Goal: Obtain resource: Download file/media

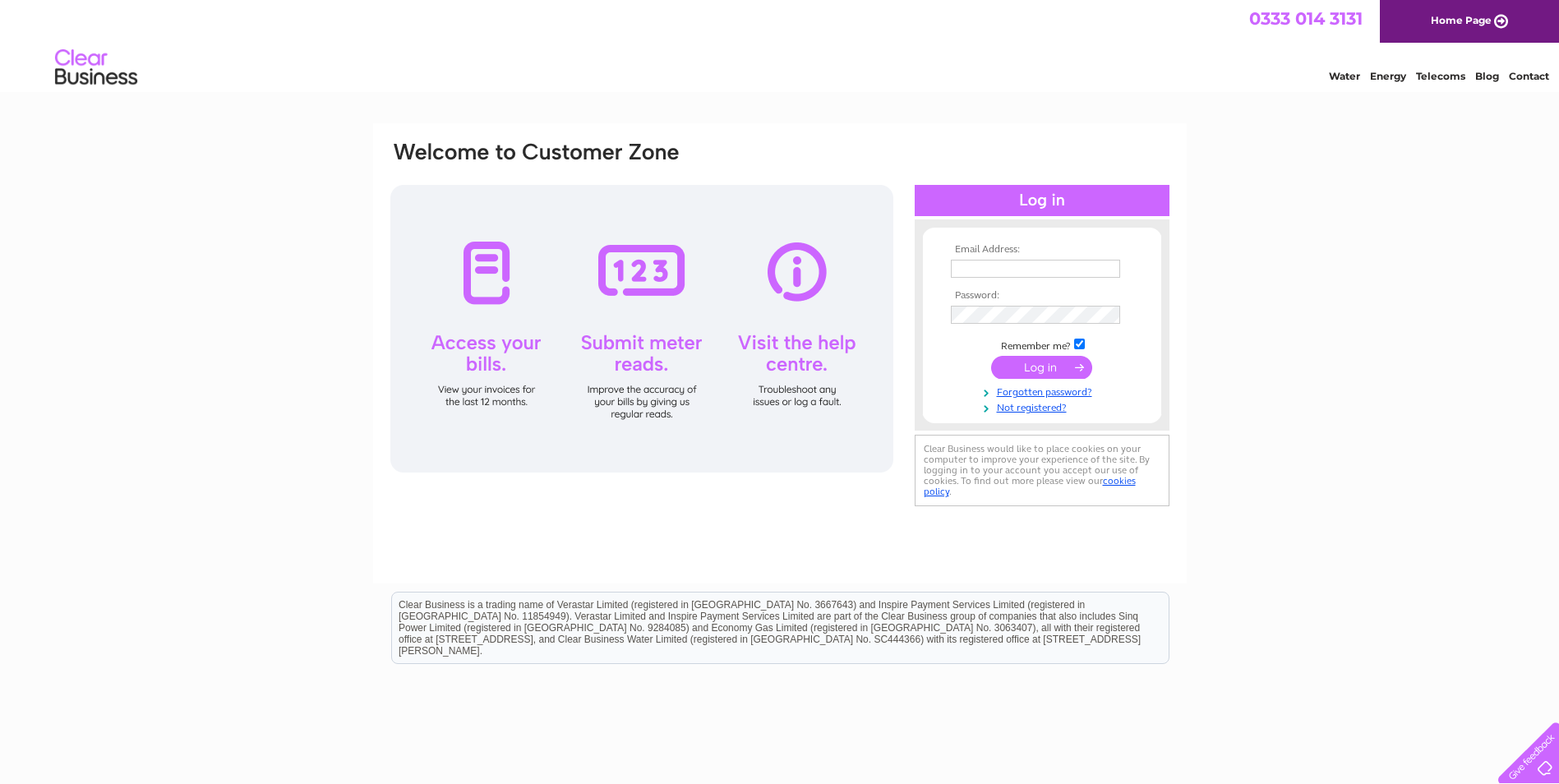
type input "GERRIEM@airproducts.com"
click at [1049, 364] on input "submit" at bounding box center [1042, 367] width 101 height 23
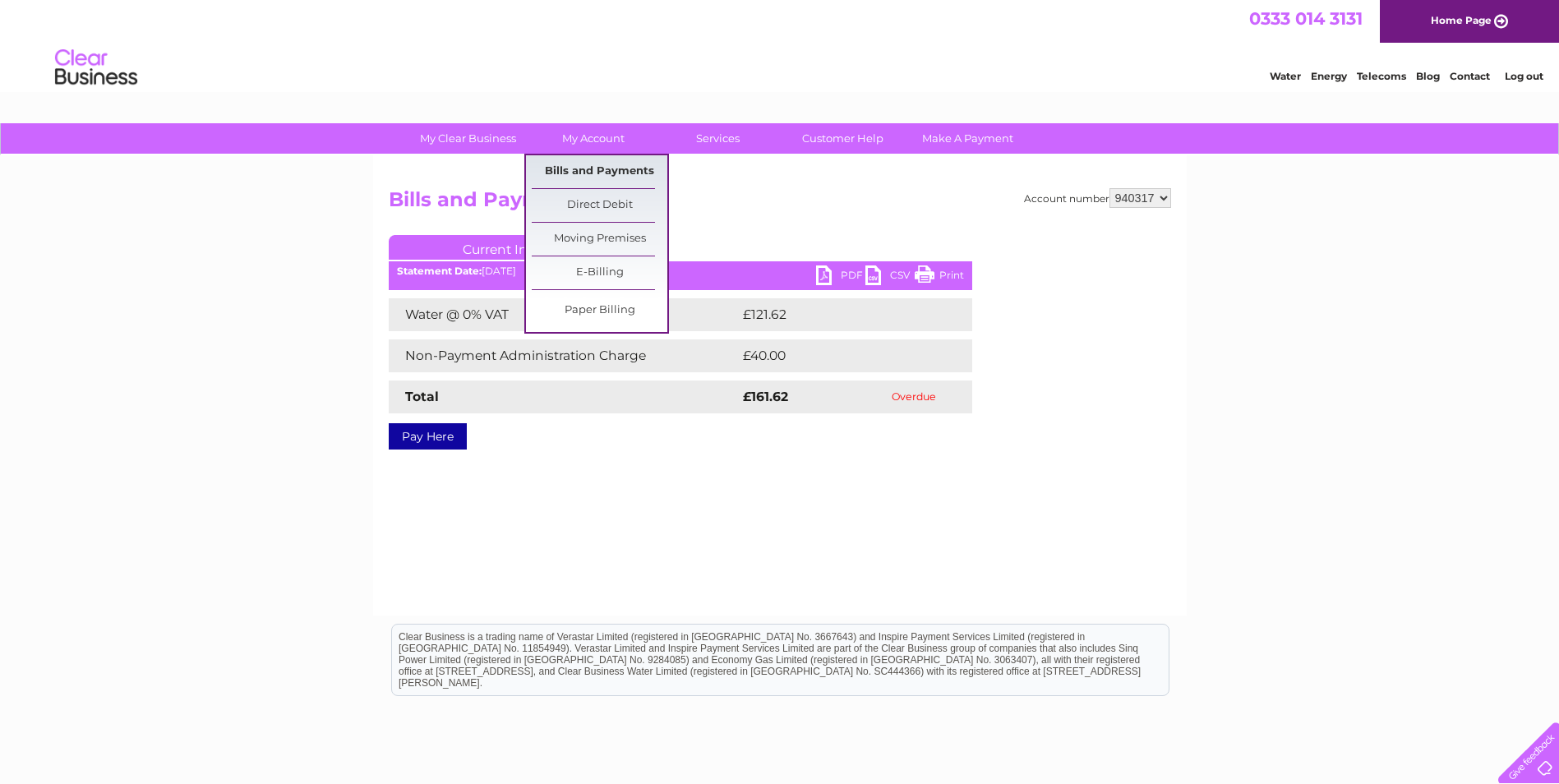
click at [566, 161] on link "Bills and Payments" at bounding box center [599, 172] width 136 height 33
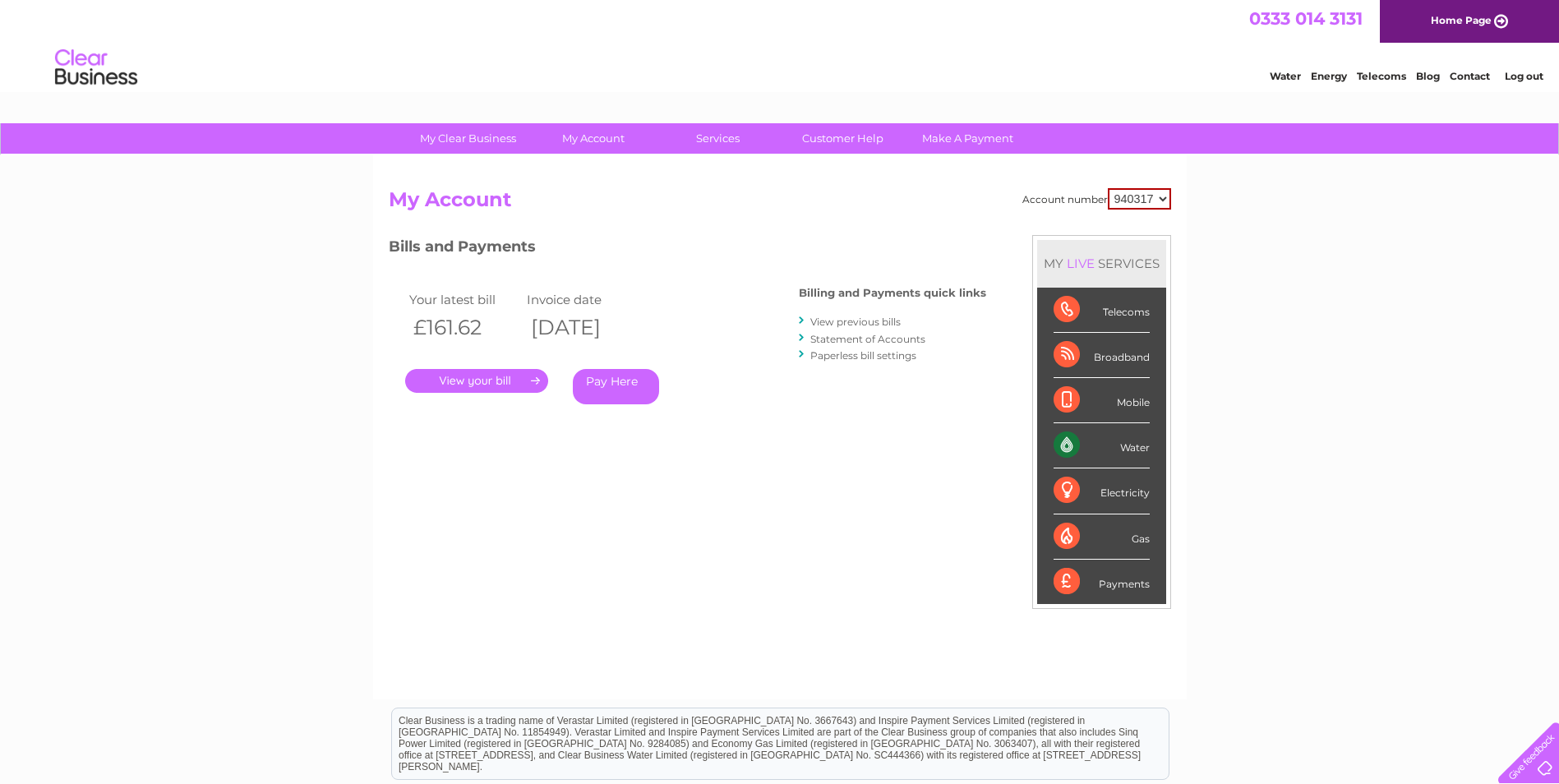
click at [441, 378] on link "." at bounding box center [477, 381] width 143 height 24
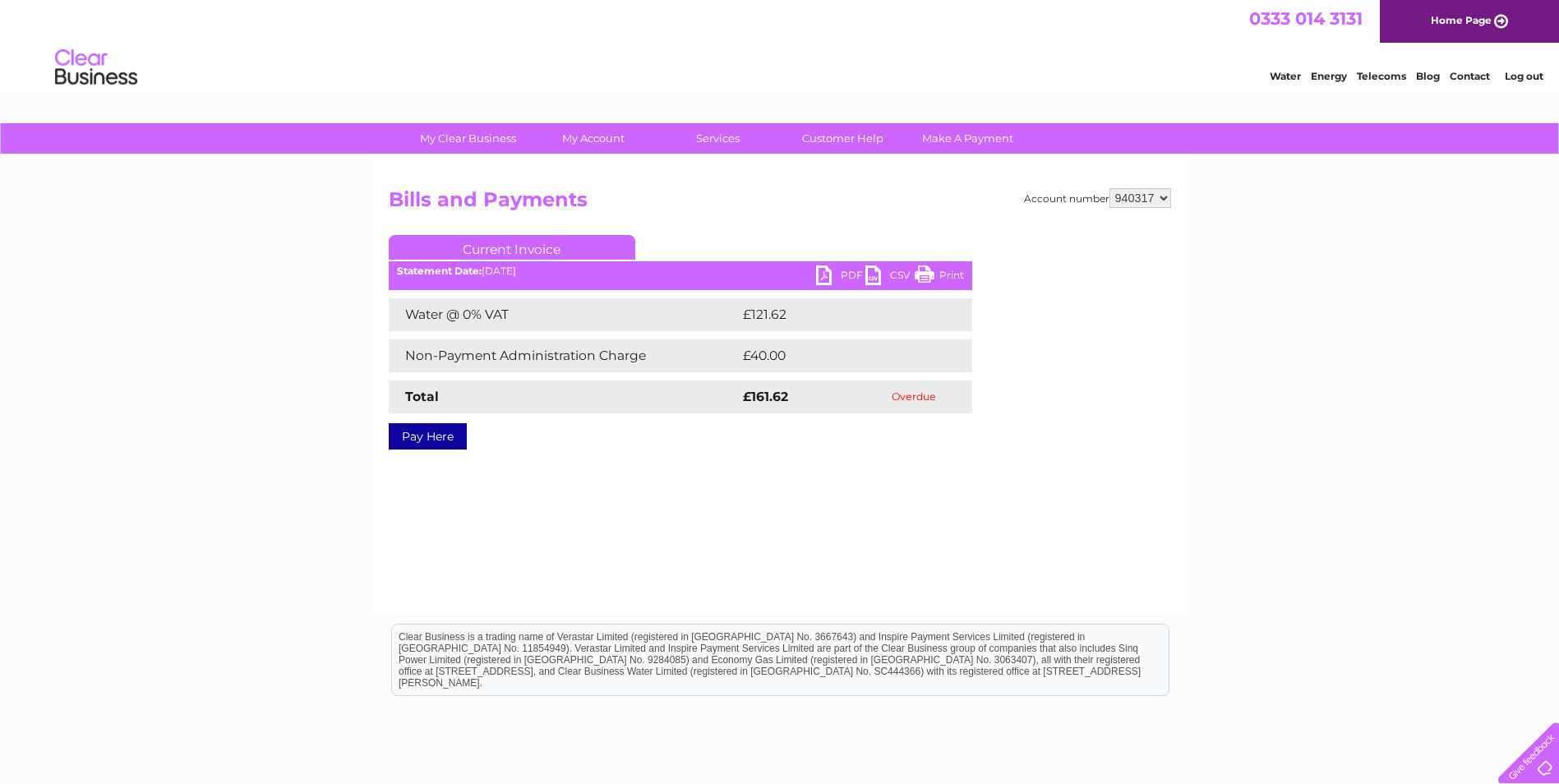
click at [824, 275] on link "PDF" at bounding box center [841, 277] width 49 height 24
